Goal: Task Accomplishment & Management: Manage account settings

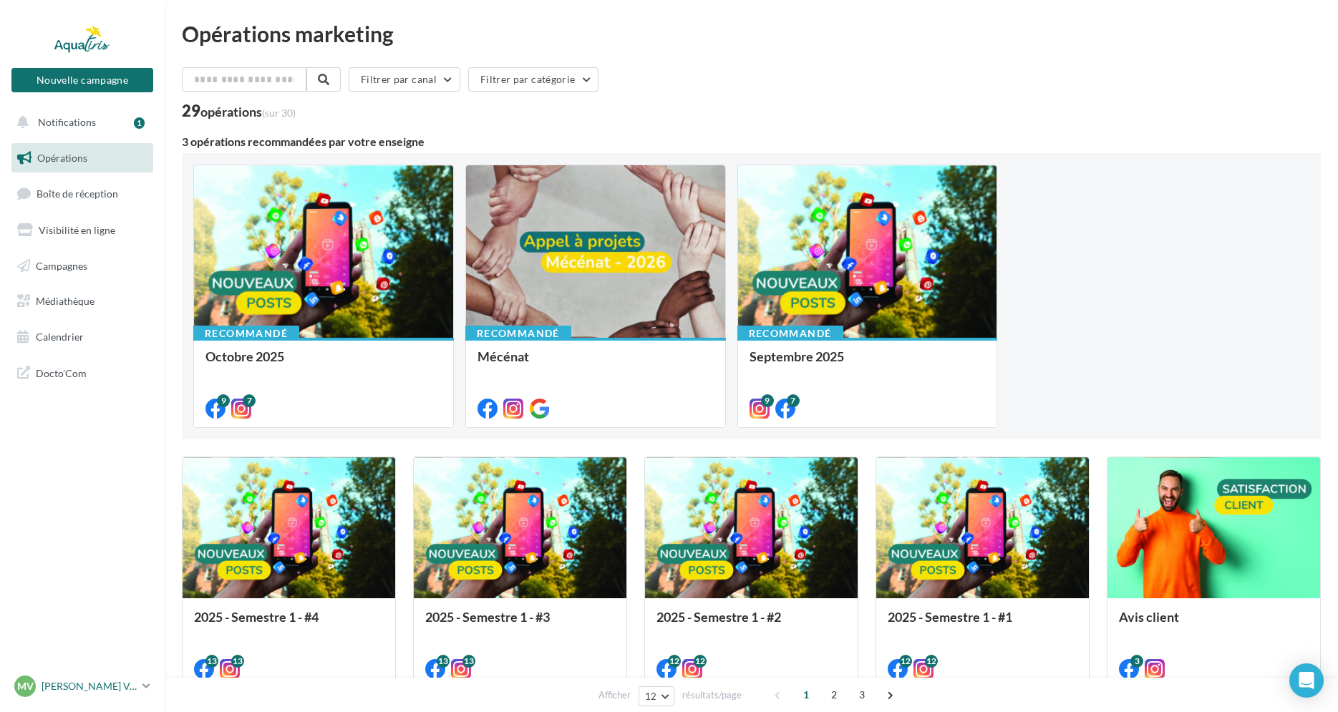
click at [89, 685] on p "[PERSON_NAME]" at bounding box center [89, 687] width 95 height 14
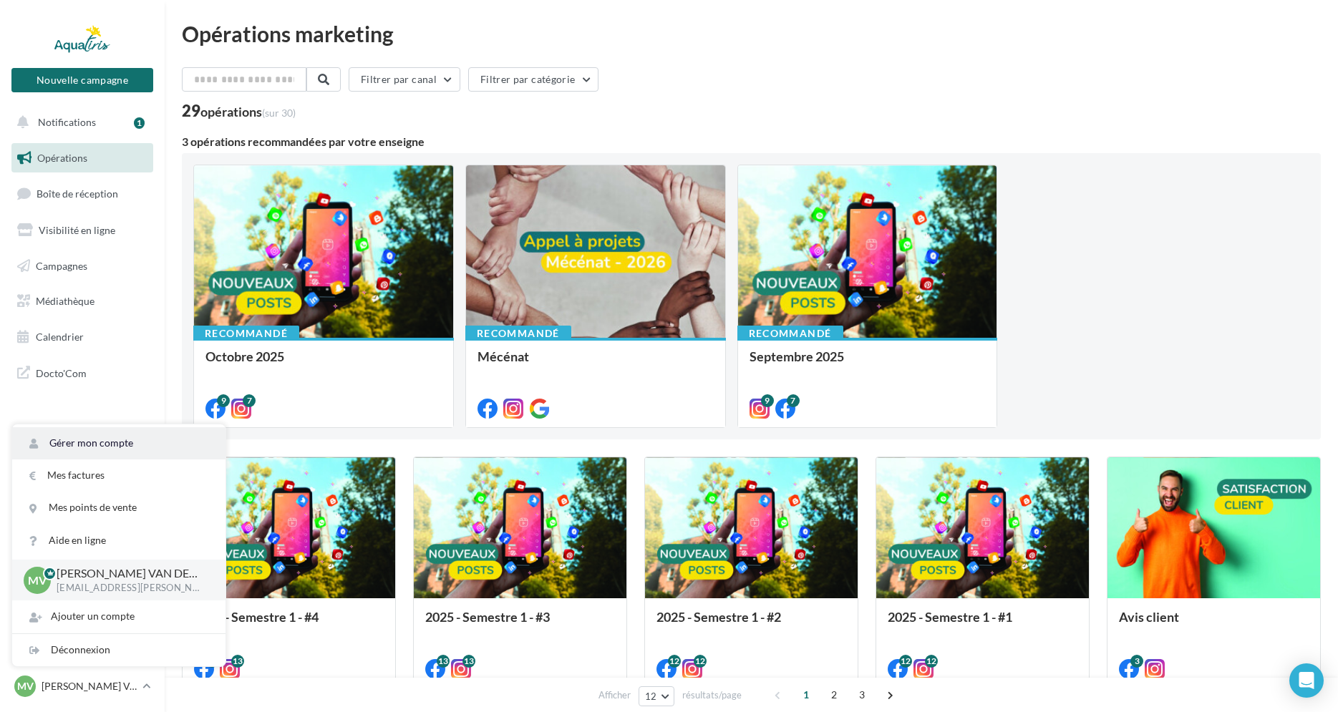
click at [114, 438] on link "Gérer mon compte" at bounding box center [118, 443] width 213 height 32
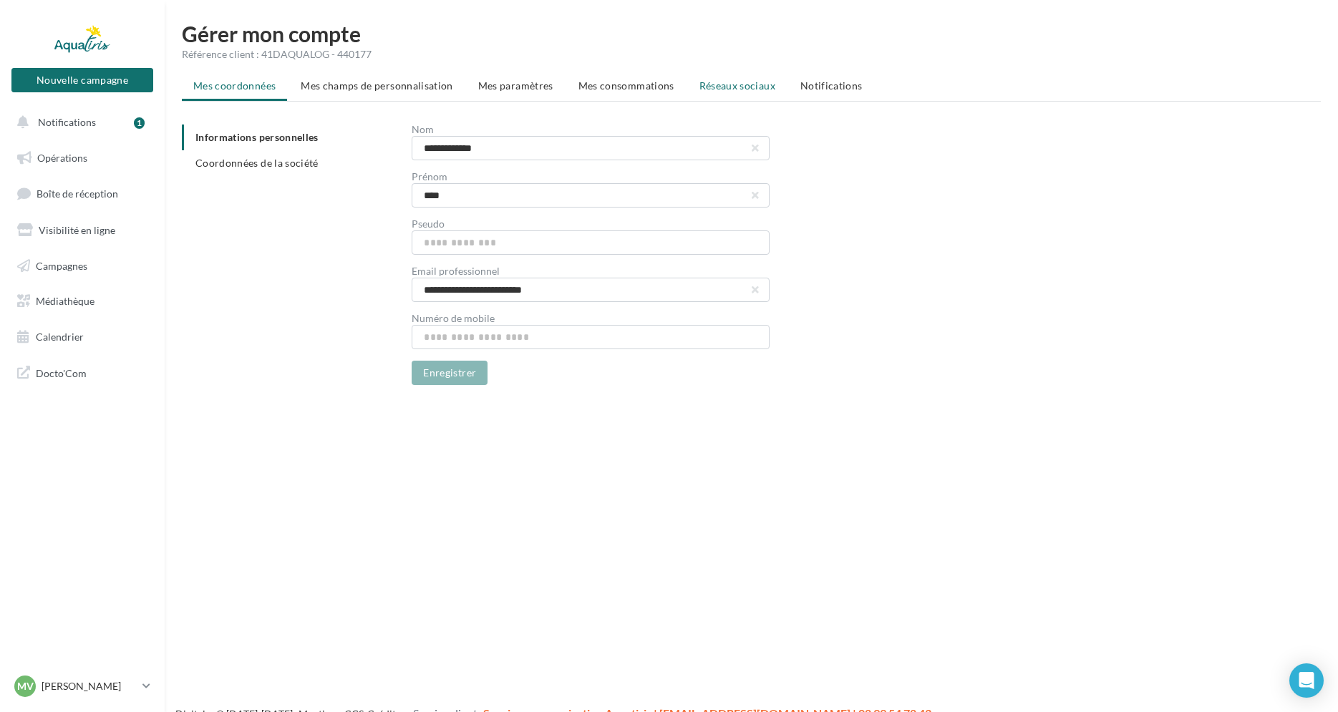
click at [708, 85] on span "Réseaux sociaux" at bounding box center [738, 85] width 76 height 12
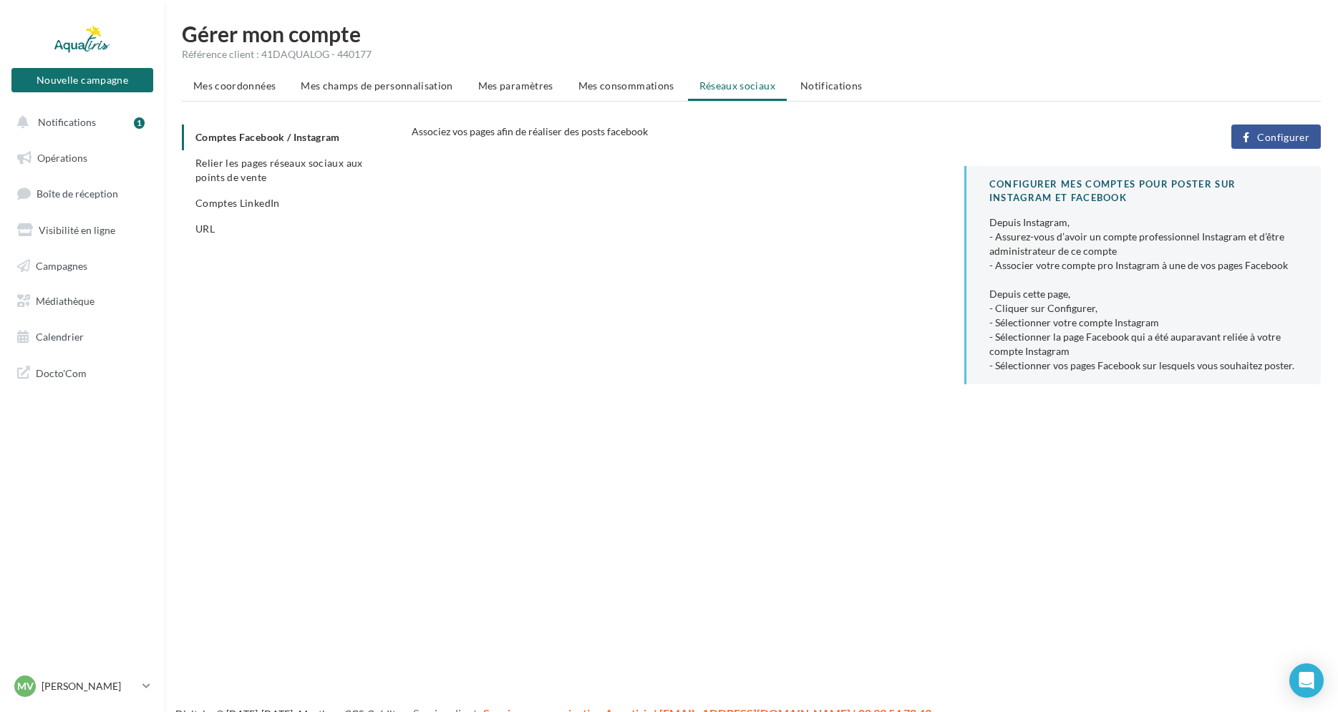
click at [1294, 134] on span "Configurer" at bounding box center [1283, 137] width 52 height 11
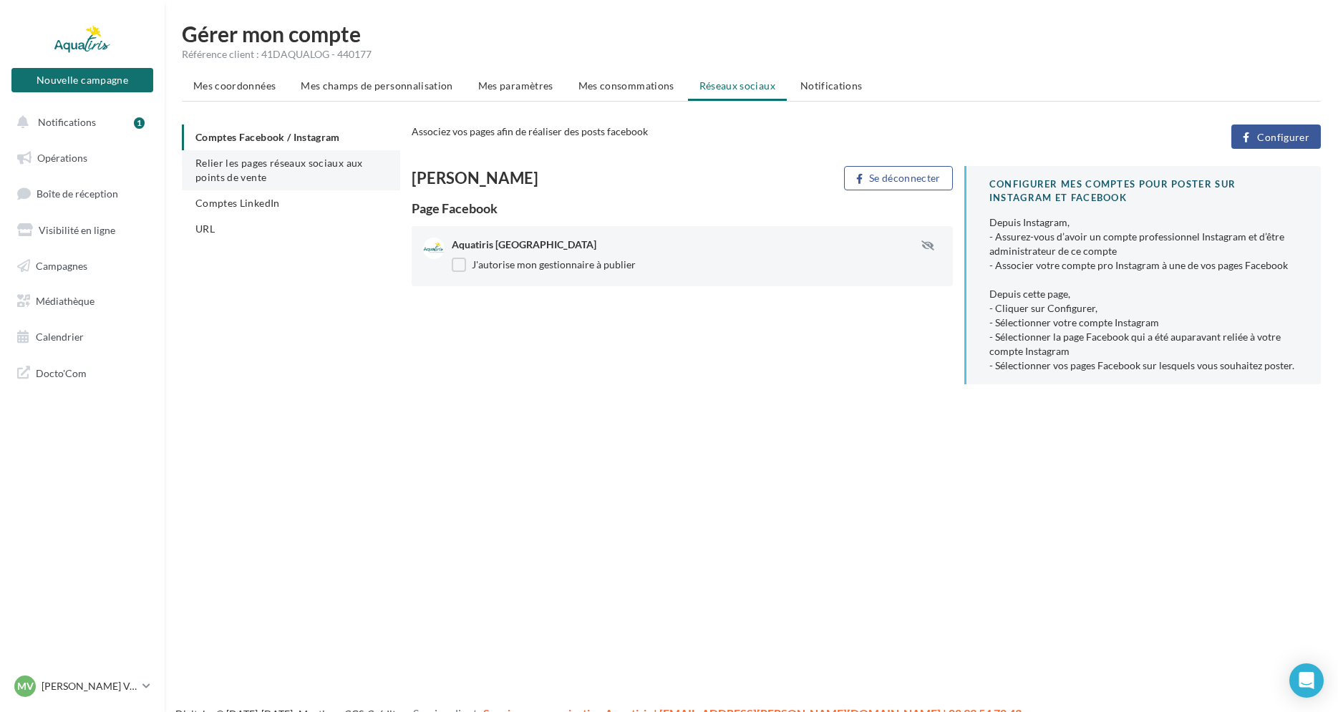
click at [241, 162] on span "Relier les pages réseaux sociaux aux points de vente" at bounding box center [279, 170] width 168 height 26
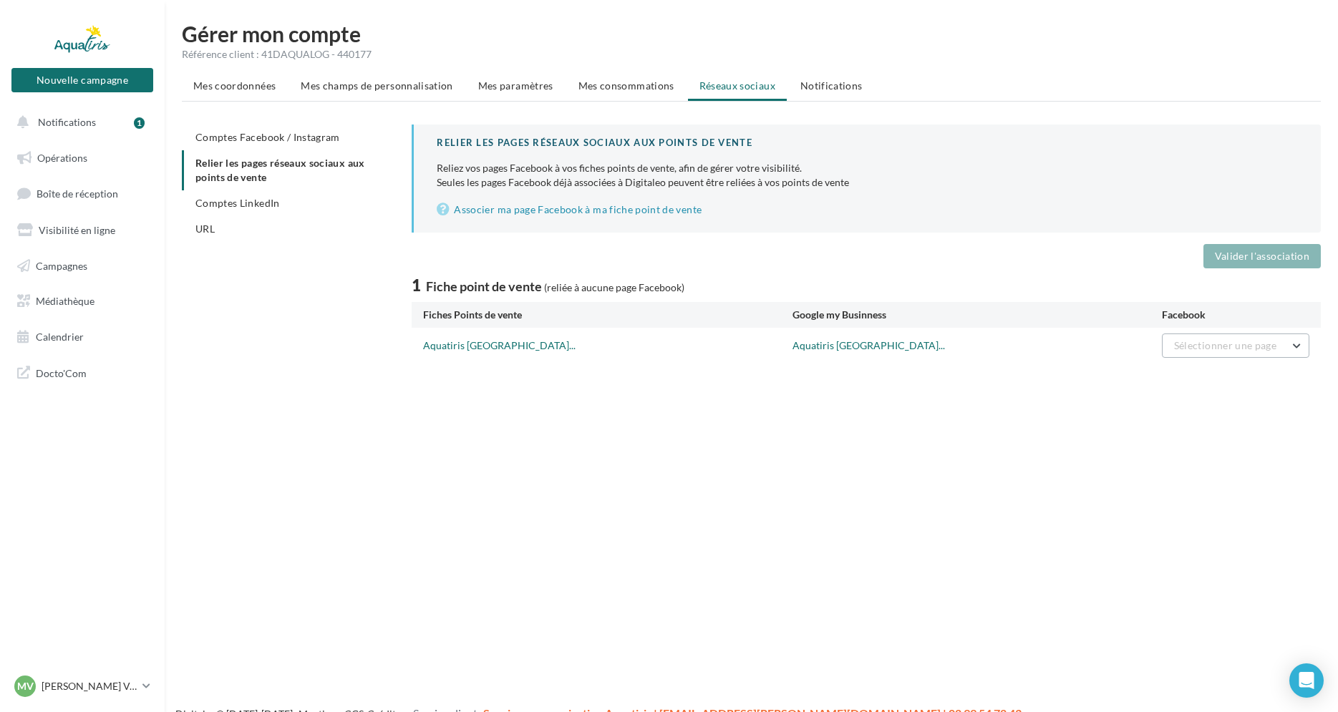
click at [1297, 347] on button "Sélectionner une page" at bounding box center [1236, 346] width 148 height 24
click at [1222, 382] on span "Aquatiris Ille-et-Vilaine Nord" at bounding box center [1191, 382] width 146 height 12
click at [1265, 259] on button "Valider l'association" at bounding box center [1262, 256] width 117 height 24
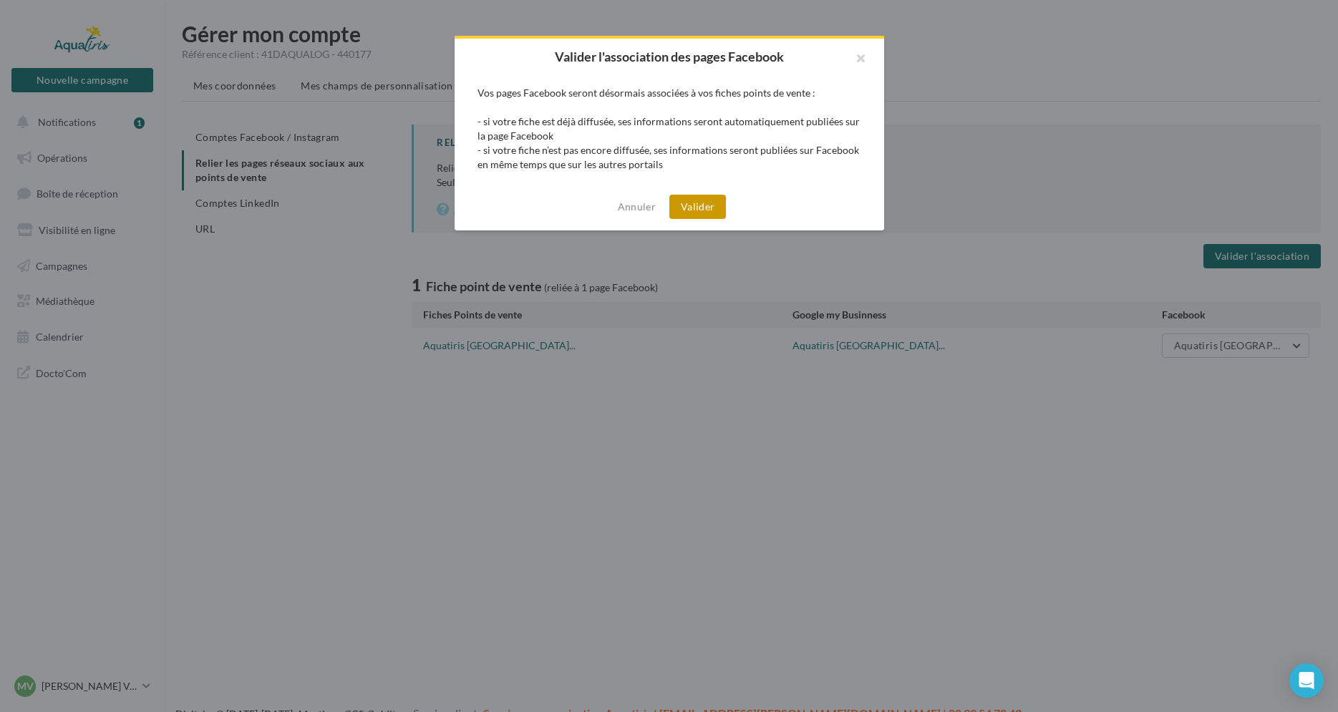
click at [697, 206] on button "Valider" at bounding box center [698, 207] width 57 height 24
